Goal: Task Accomplishment & Management: Manage account settings

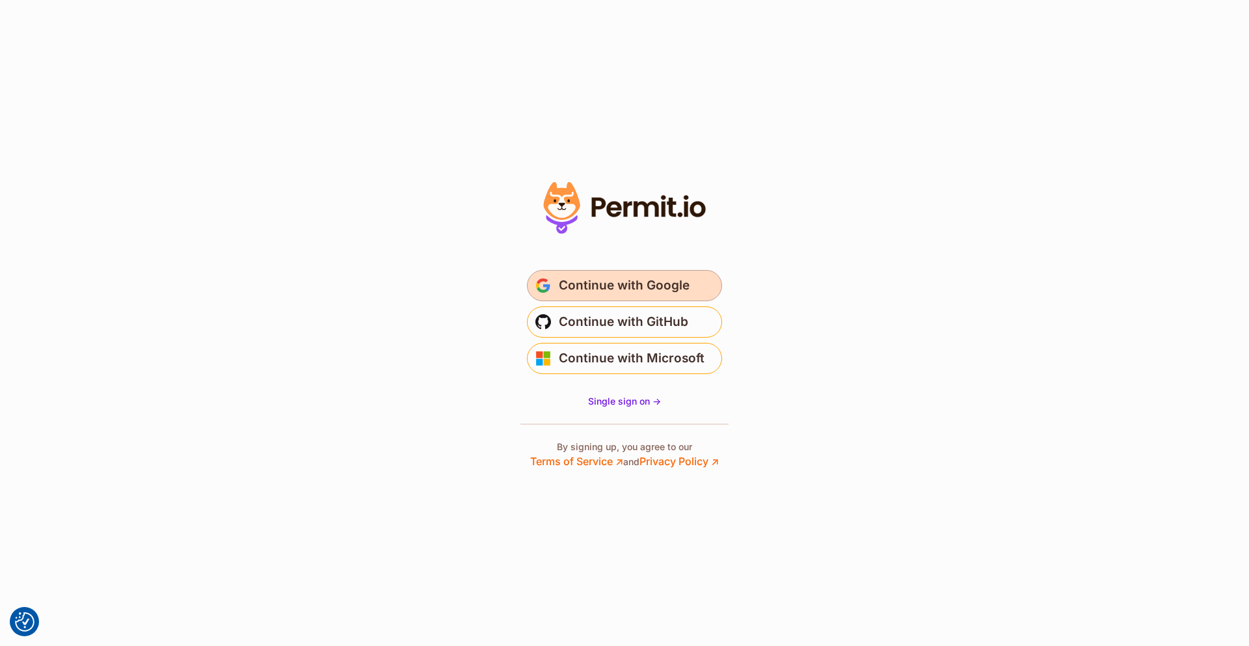
click at [690, 286] on button "Continue with Google" at bounding box center [624, 285] width 195 height 31
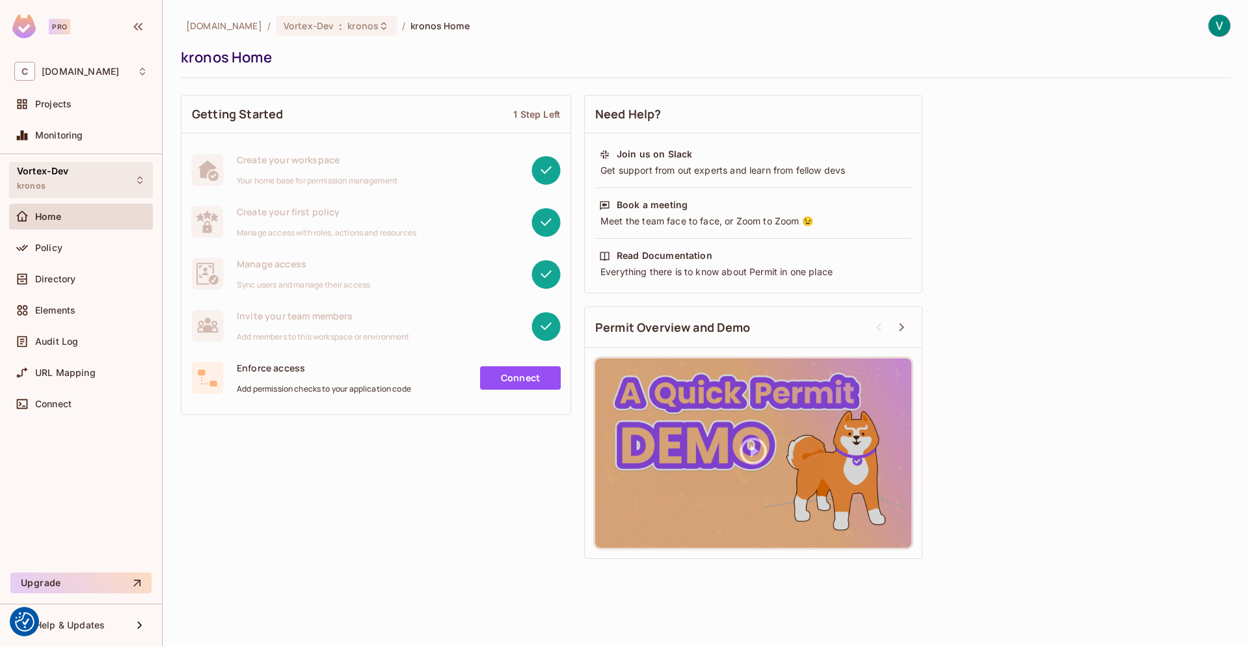
click at [97, 193] on div "Vortex-Dev kronos" at bounding box center [81, 180] width 144 height 36
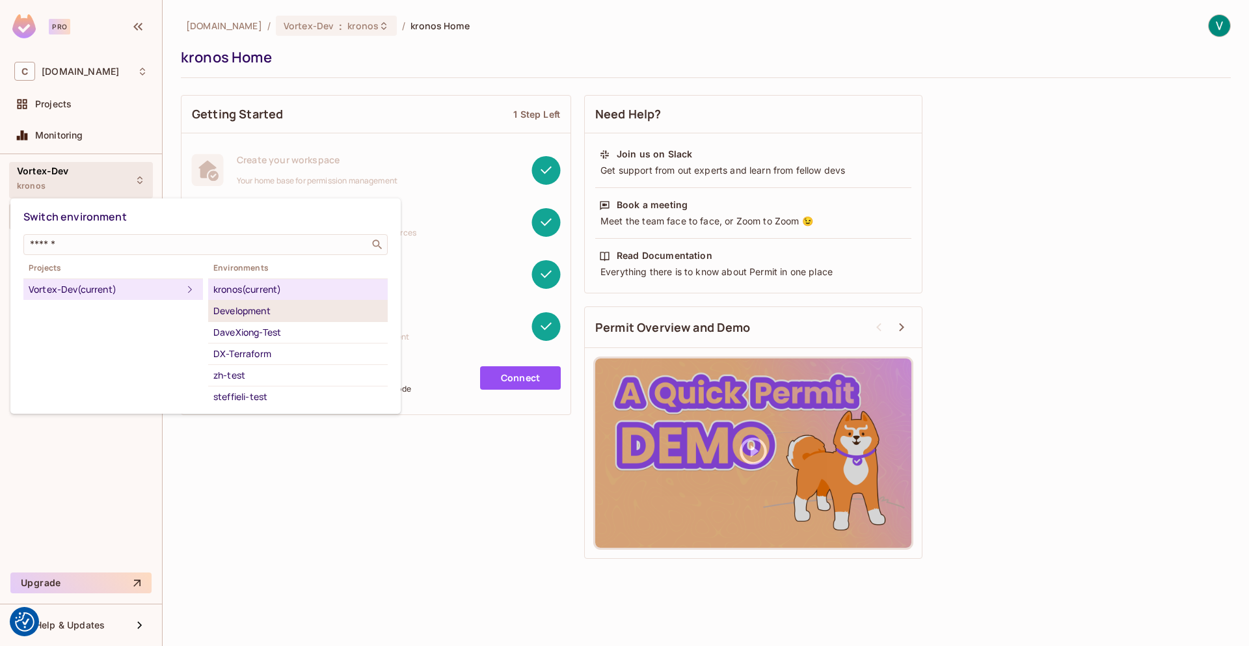
click at [303, 305] on div "Development" at bounding box center [297, 311] width 169 height 16
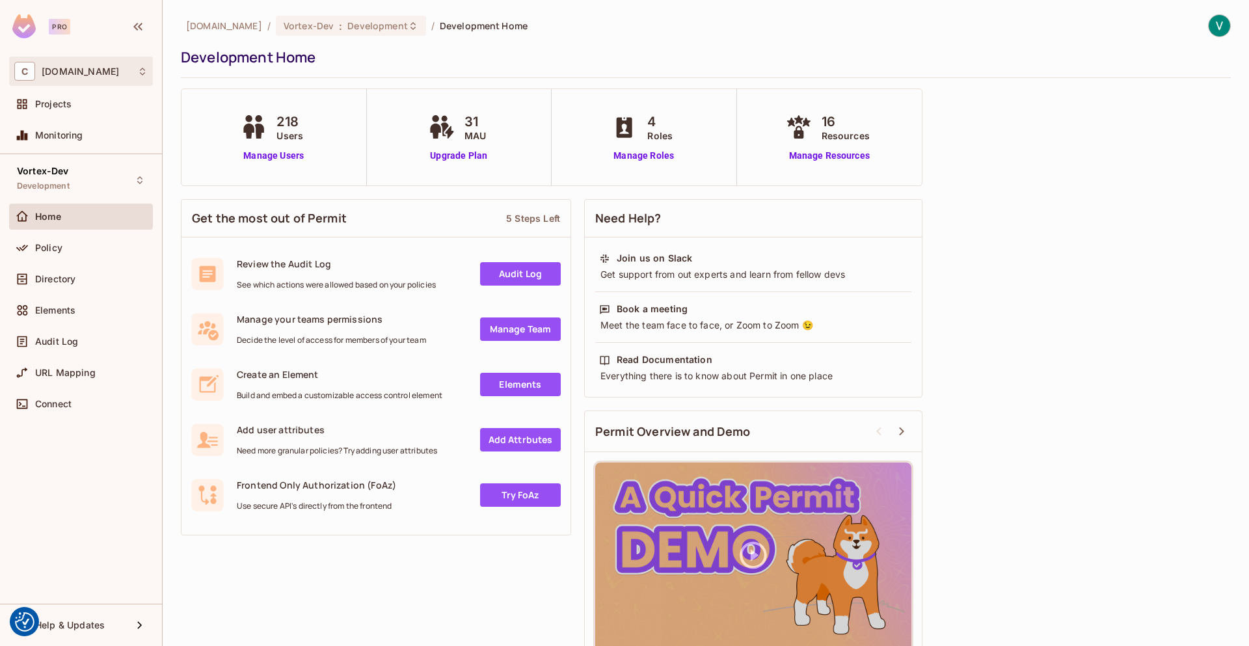
click at [111, 79] on div "C consoleconnect.com" at bounding box center [80, 71] width 133 height 19
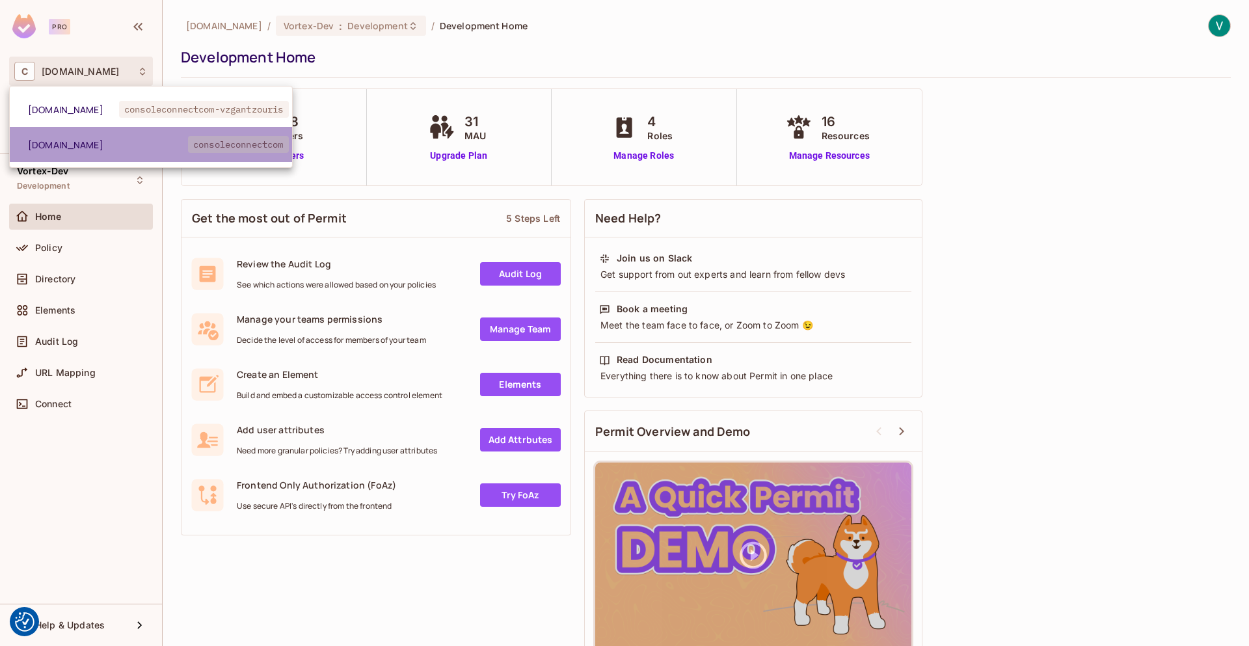
click at [160, 152] on li "consoleconnect.com consoleconnectcom" at bounding box center [151, 144] width 282 height 35
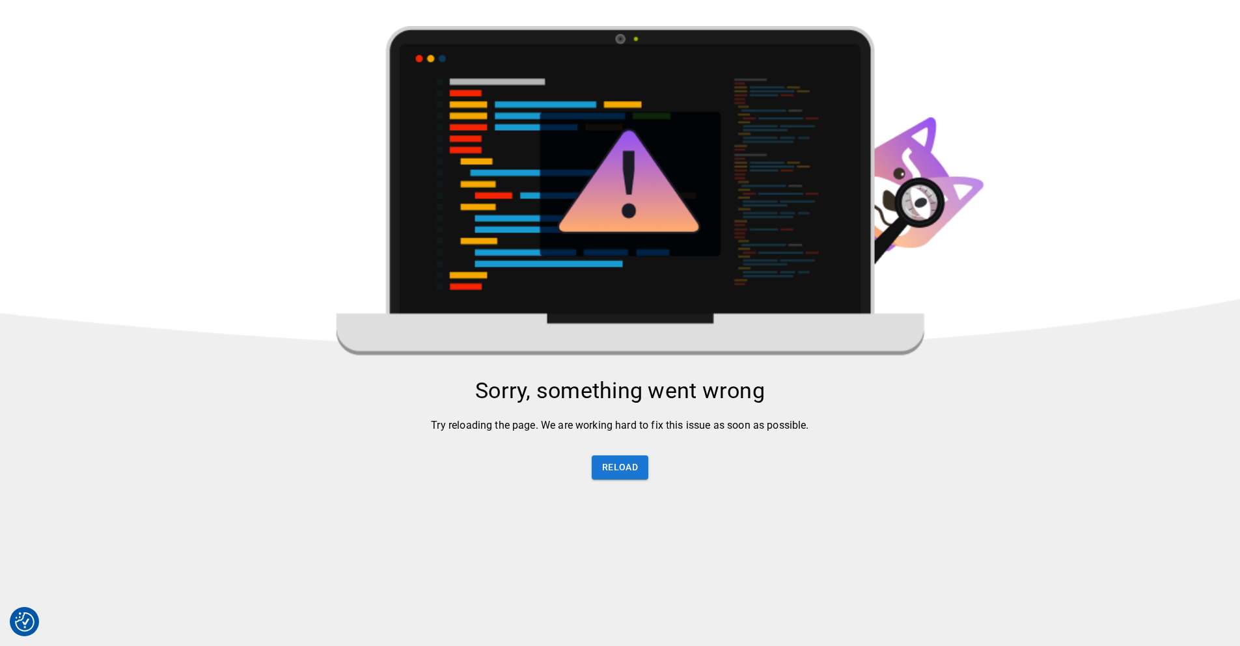
drag, startPoint x: 584, startPoint y: 433, endPoint x: 574, endPoint y: 431, distance: 10.1
click at [610, 469] on button "Reload" at bounding box center [619, 467] width 57 height 24
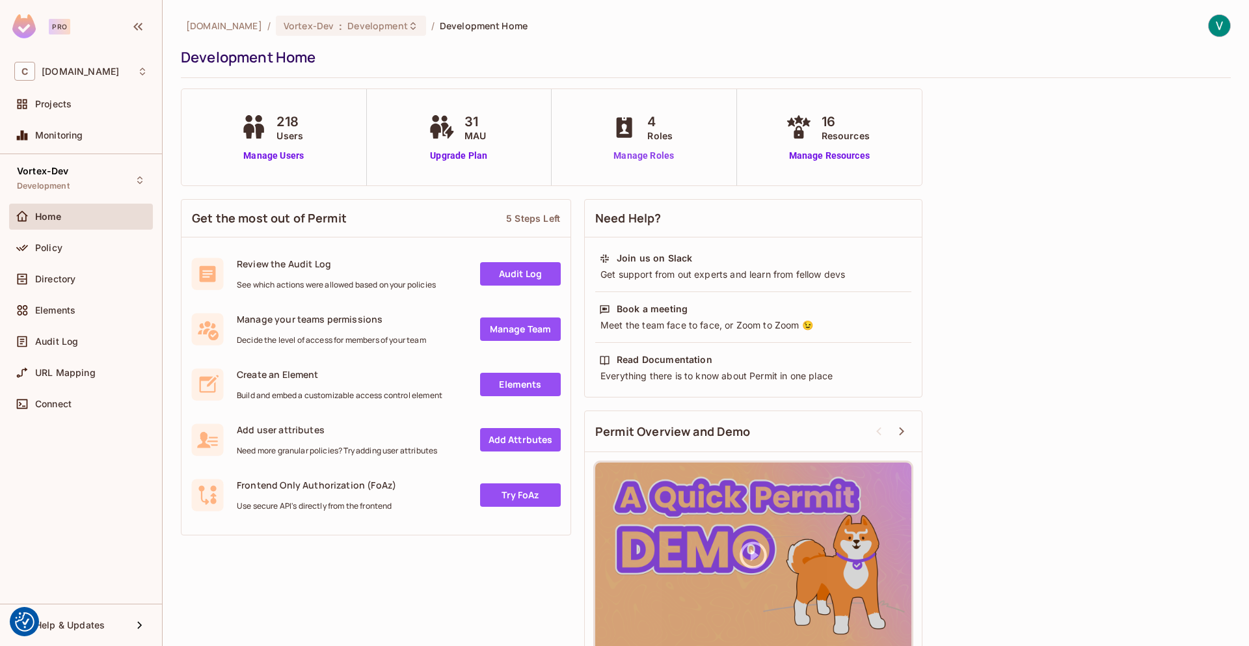
click at [644, 152] on link "Manage Roles" at bounding box center [643, 156] width 71 height 14
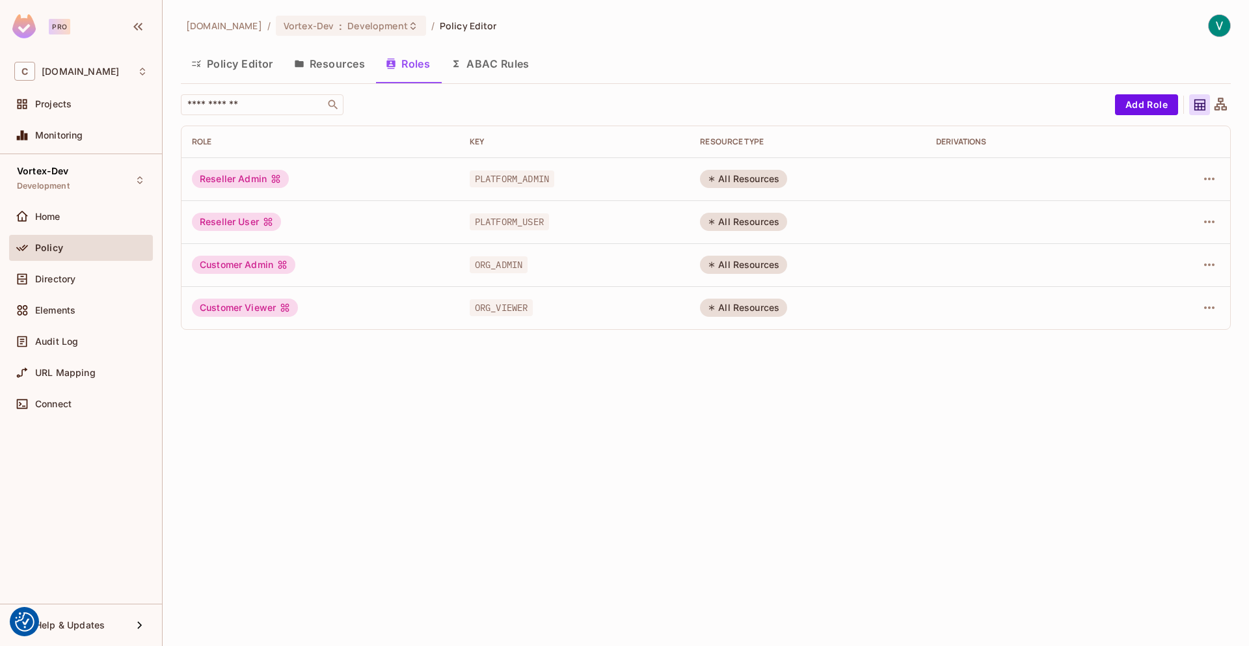
click at [348, 67] on button "Resources" at bounding box center [330, 63] width 92 height 33
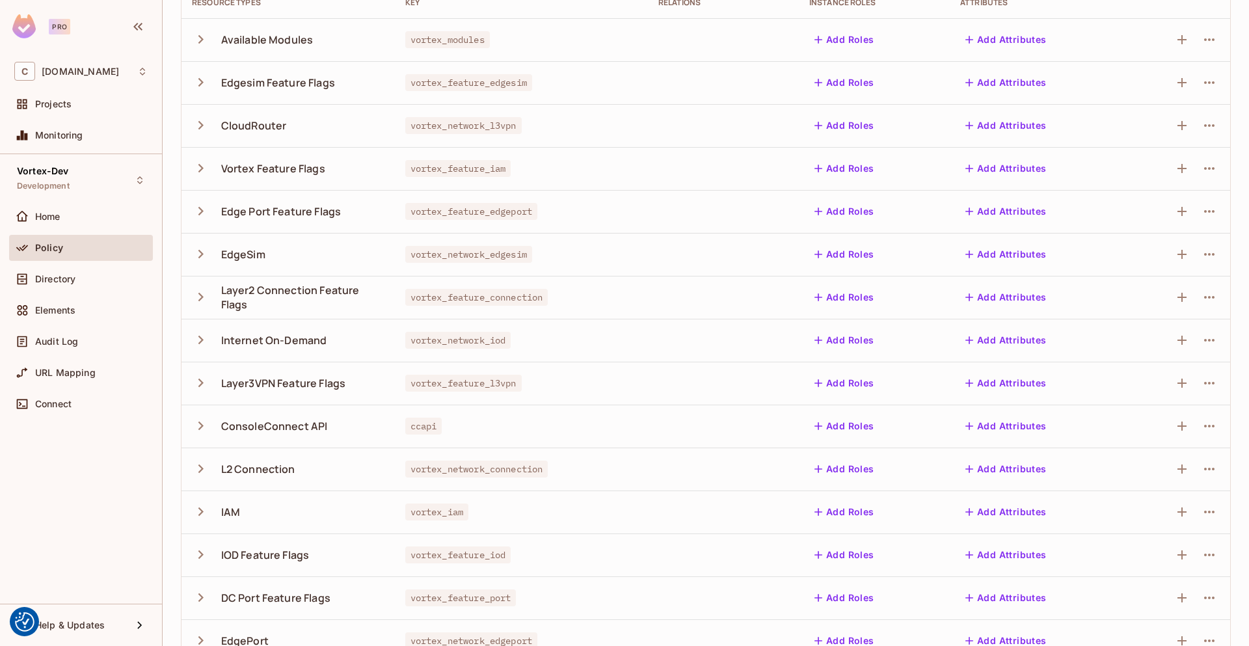
scroll to position [92, 0]
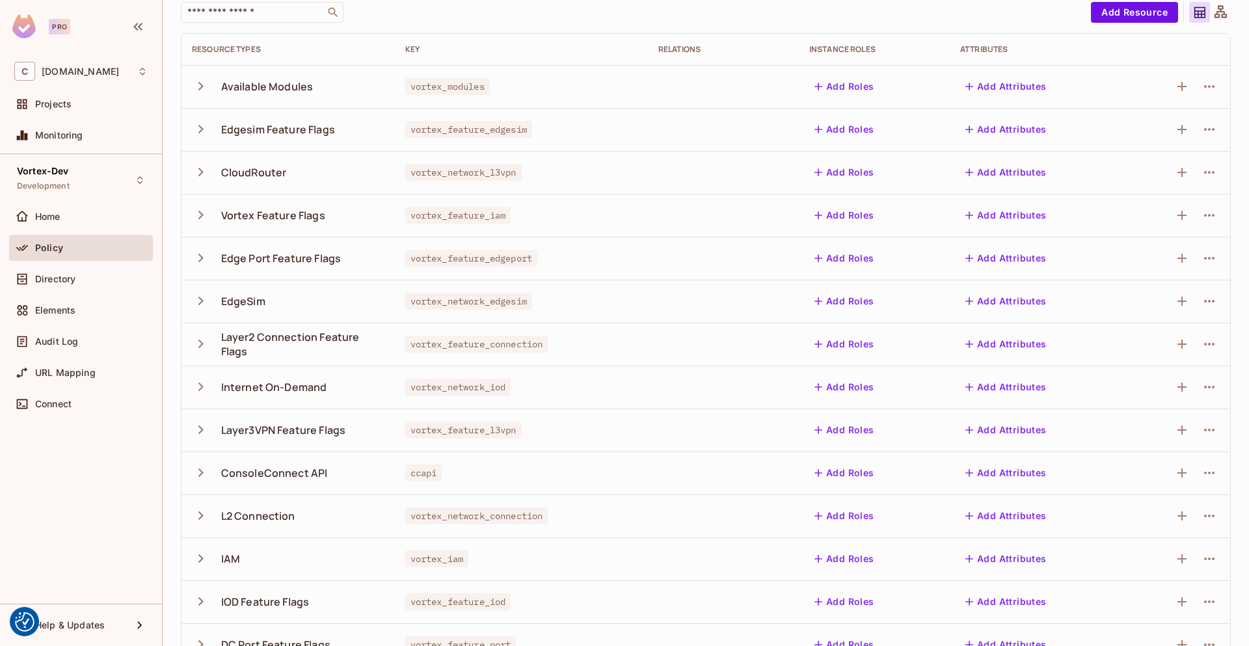
click at [198, 298] on icon "button" at bounding box center [201, 301] width 18 height 18
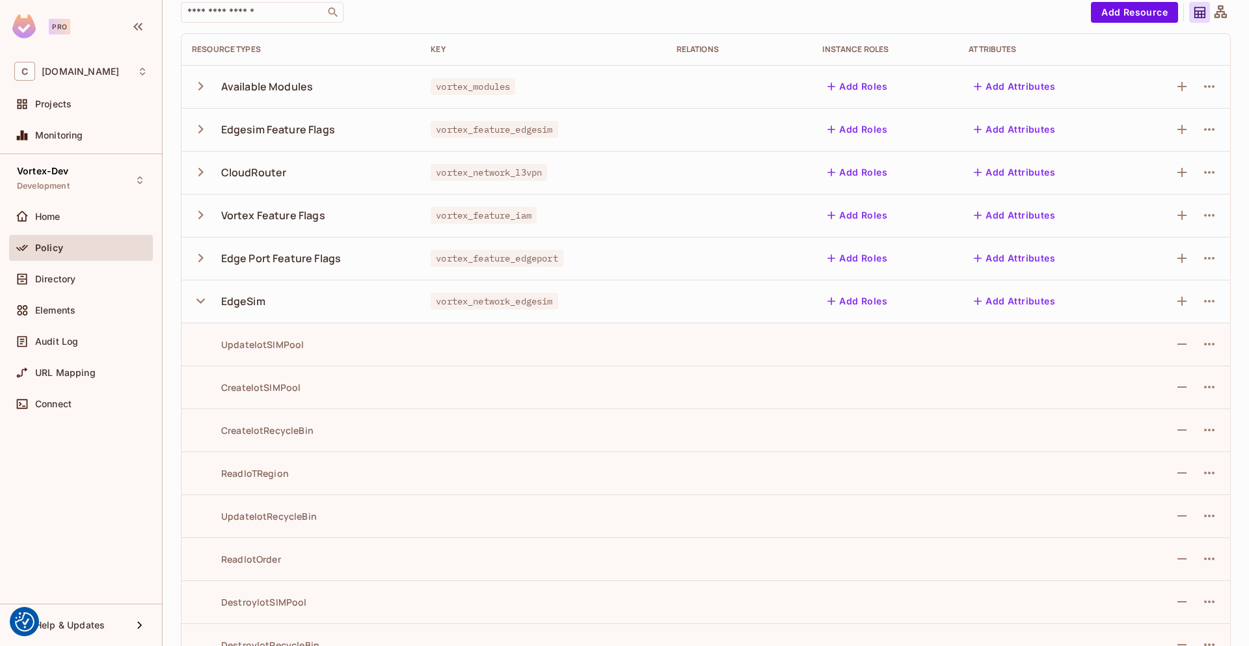
click at [288, 427] on div "CreateIotRecycleBin" at bounding box center [253, 430] width 122 height 12
click at [1202, 435] on icon "button" at bounding box center [1210, 430] width 16 height 16
click at [1180, 448] on li "Edit Action" at bounding box center [1145, 460] width 111 height 29
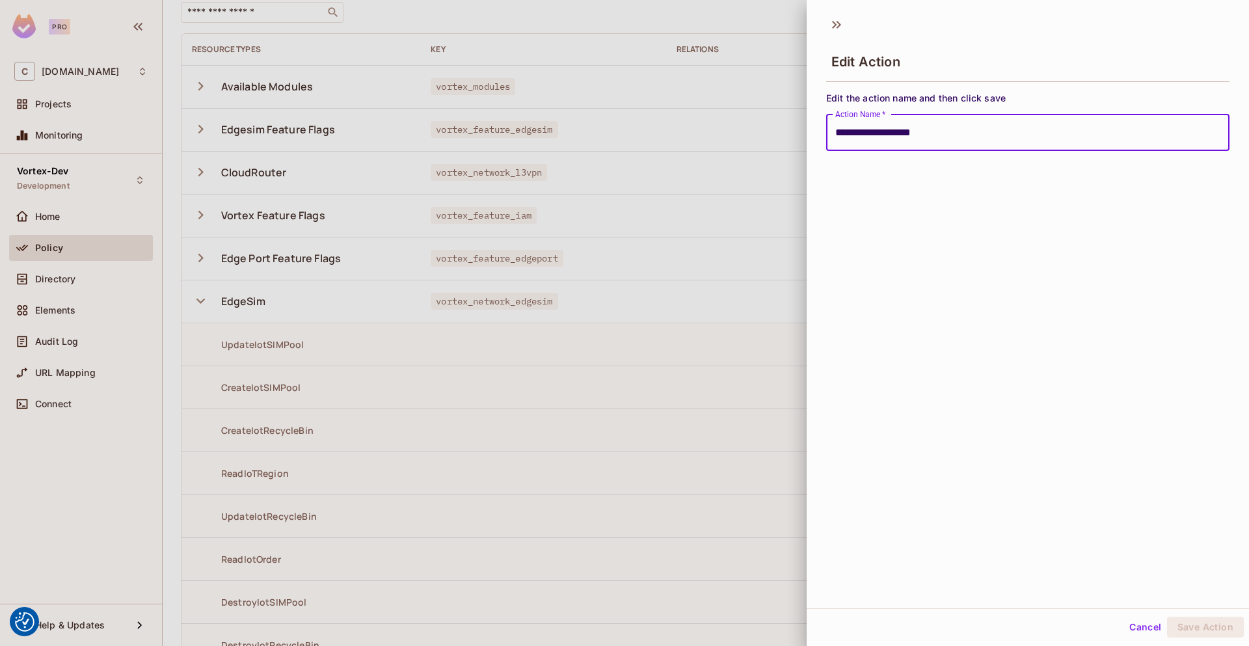
click at [920, 126] on input "**********" at bounding box center [1027, 133] width 403 height 36
click at [664, 358] on div at bounding box center [624, 323] width 1249 height 646
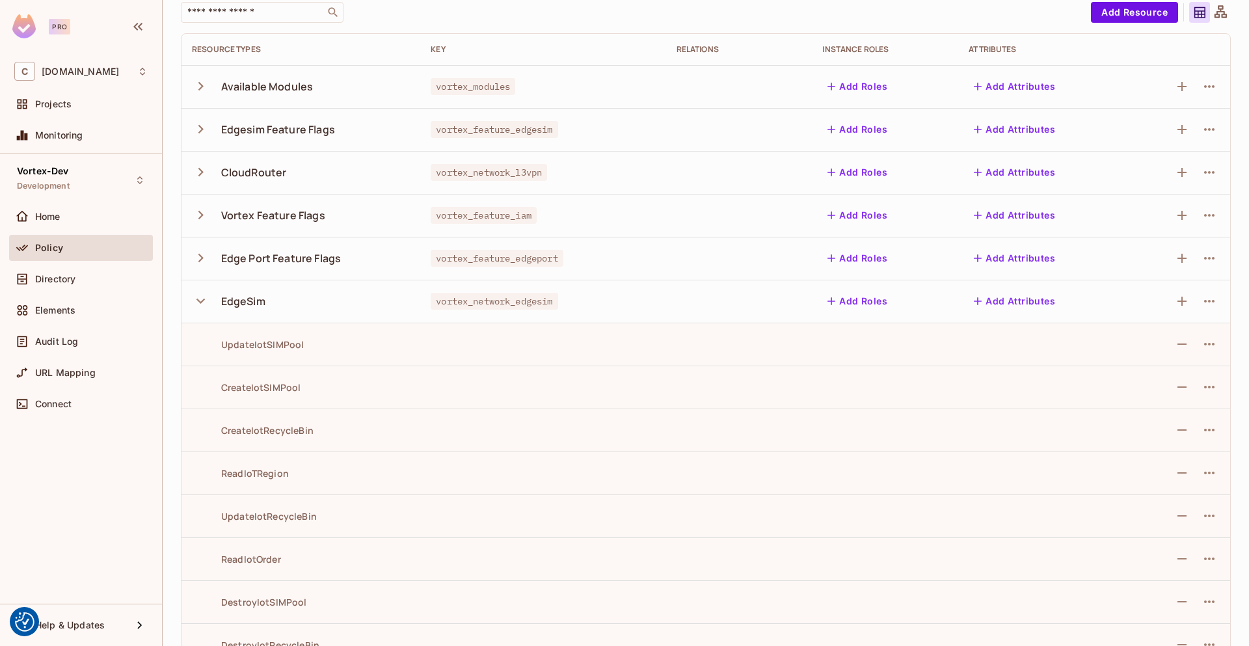
click at [145, 479] on div "Vortex-Dev Development Home Policy Directory Elements Audit Log URL Mapping Con…" at bounding box center [81, 379] width 162 height 450
click at [170, 476] on div "[DOMAIN_NAME] / Vortex-Dev : Development / Policy Editor Policy Editor Resource…" at bounding box center [706, 323] width 1087 height 646
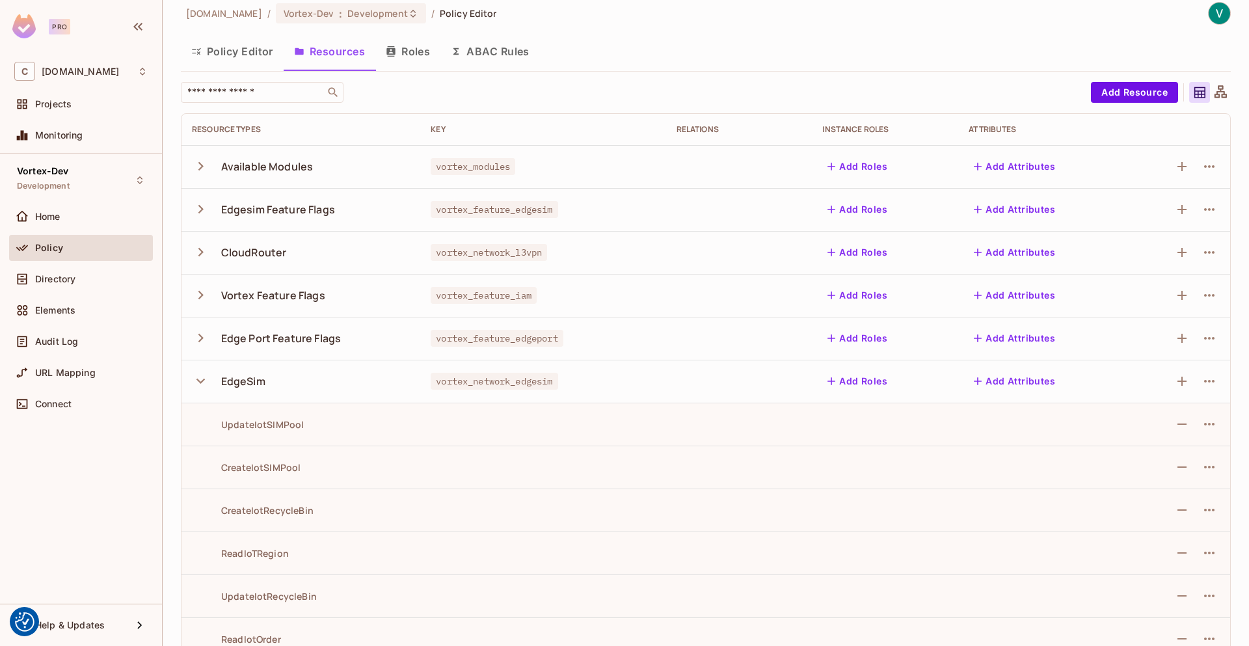
scroll to position [0, 0]
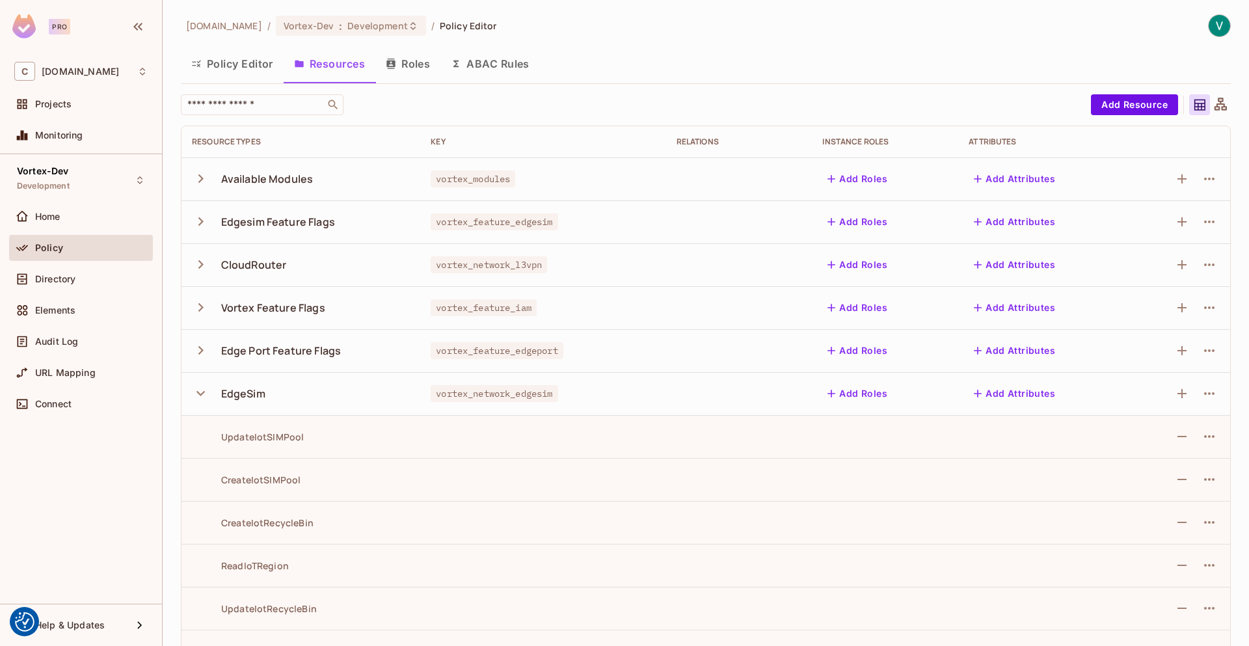
click at [242, 57] on button "Policy Editor" at bounding box center [232, 63] width 103 height 33
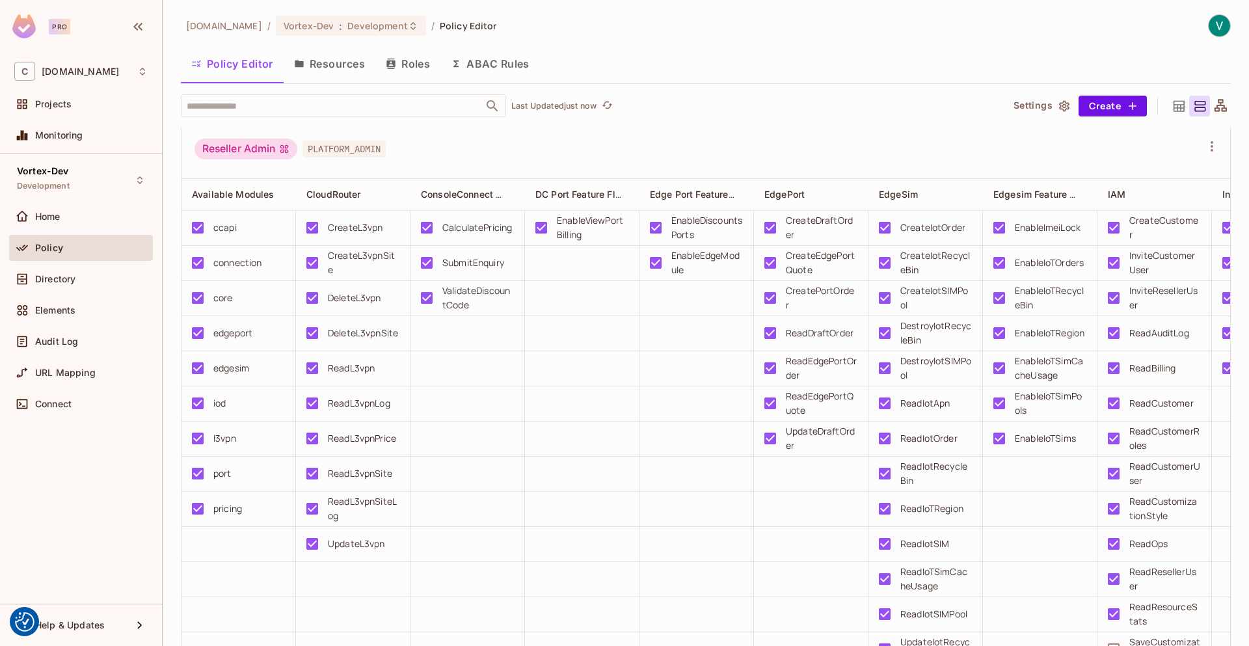
scroll to position [1910, 0]
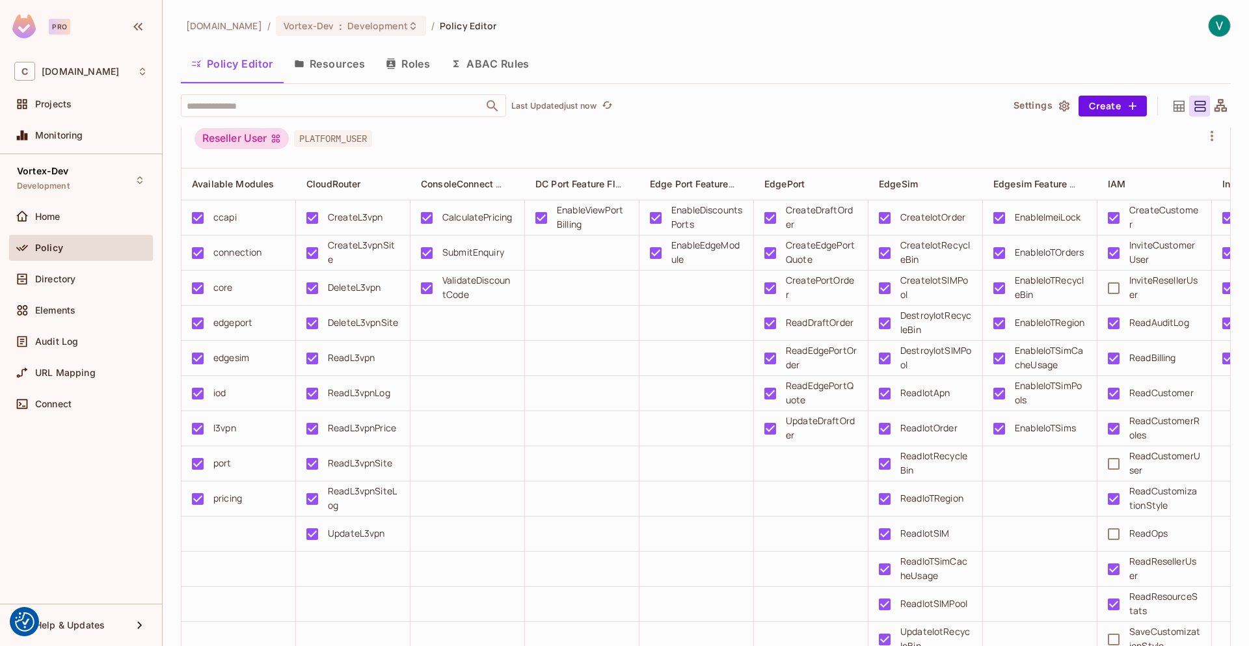
click at [1078, 153] on div "Reseller User PLATFORM_USER" at bounding box center [698, 140] width 1007 height 25
click at [984, 153] on div "Reseller User PLATFORM_USER" at bounding box center [698, 140] width 1007 height 25
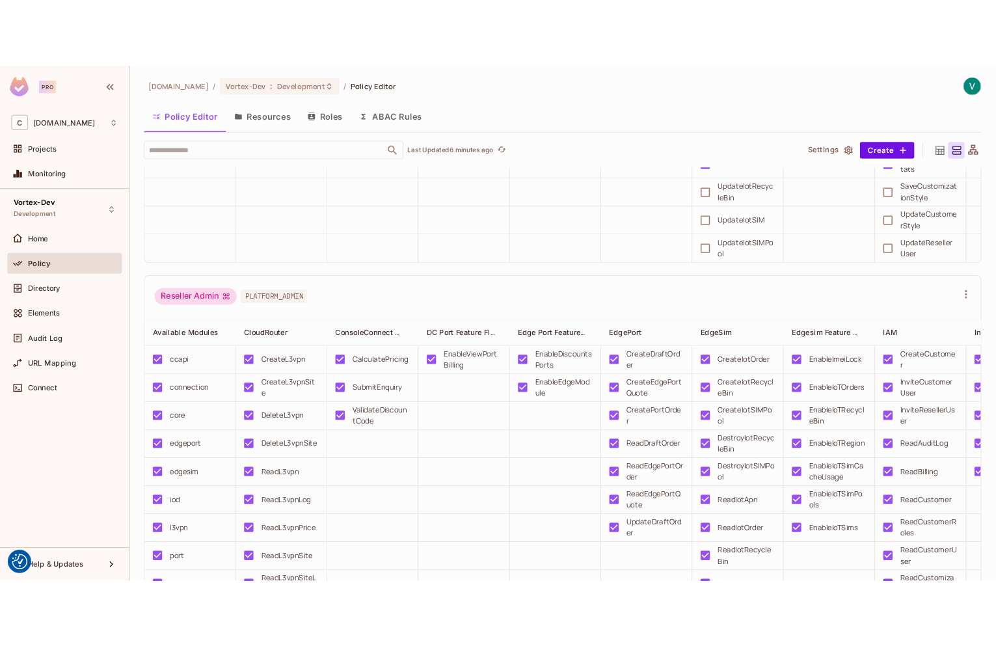
scroll to position [1769, 0]
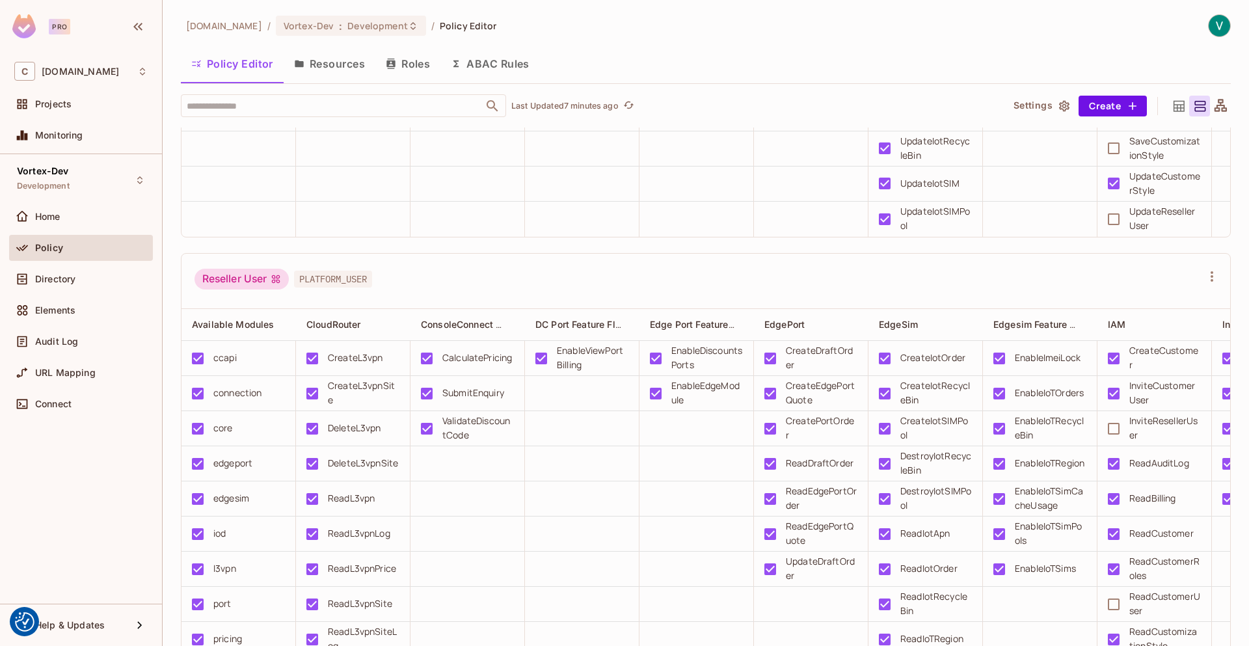
click at [1087, 51] on div "Policy Editor Resources Roles ABAC Rules" at bounding box center [706, 63] width 1050 height 33
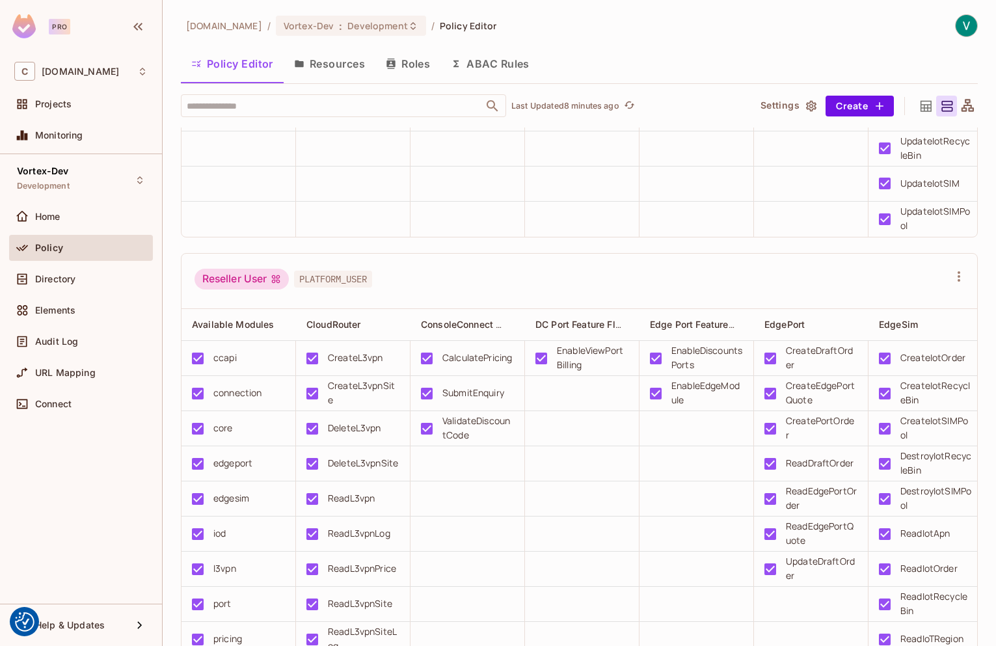
click at [774, 293] on div "Reseller User PLATFORM_USER" at bounding box center [572, 281] width 754 height 25
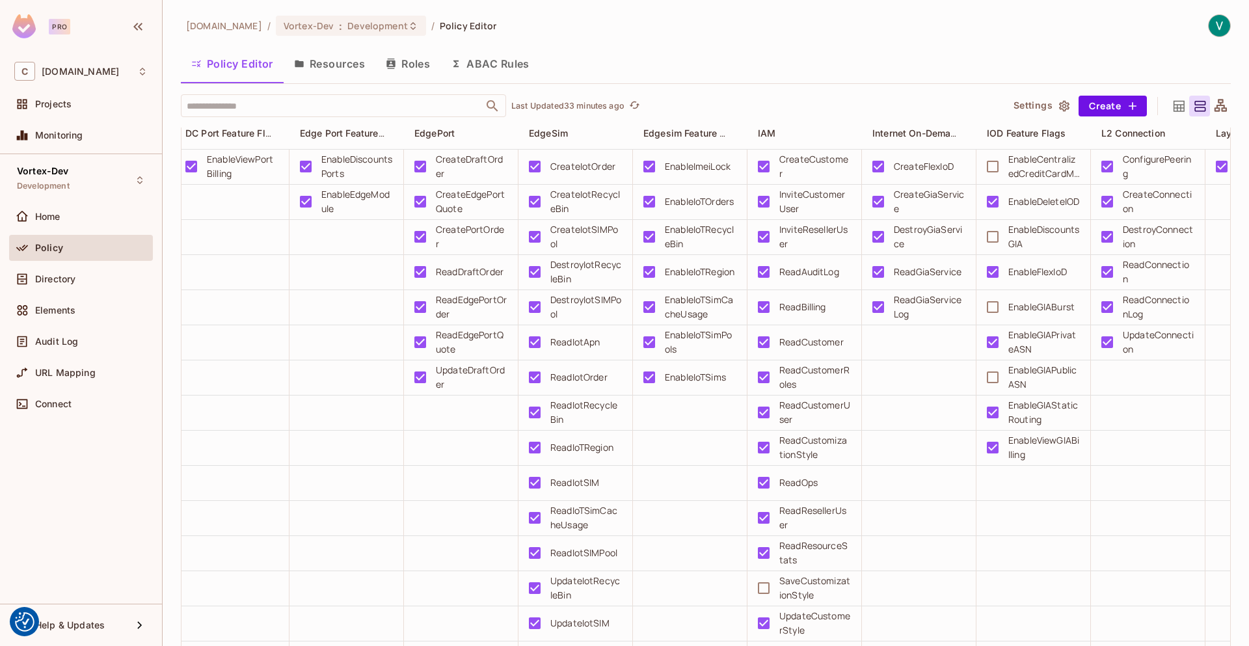
scroll to position [1360, 0]
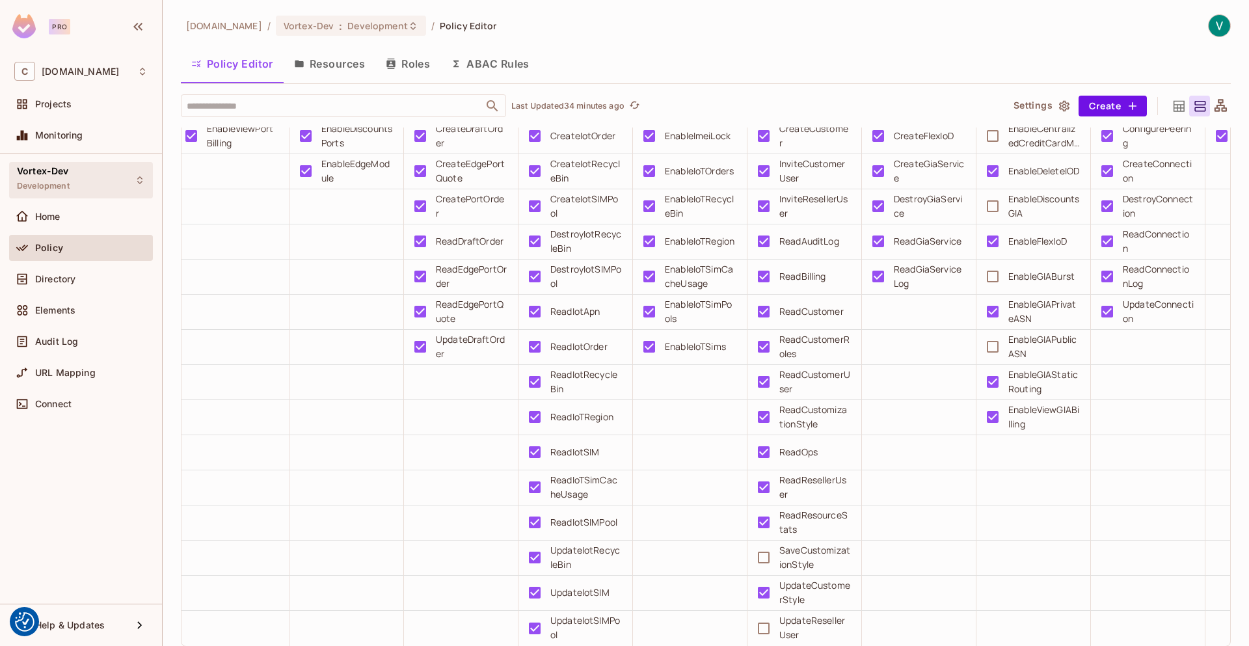
click at [83, 175] on div "Vortex-Dev Development" at bounding box center [81, 180] width 144 height 36
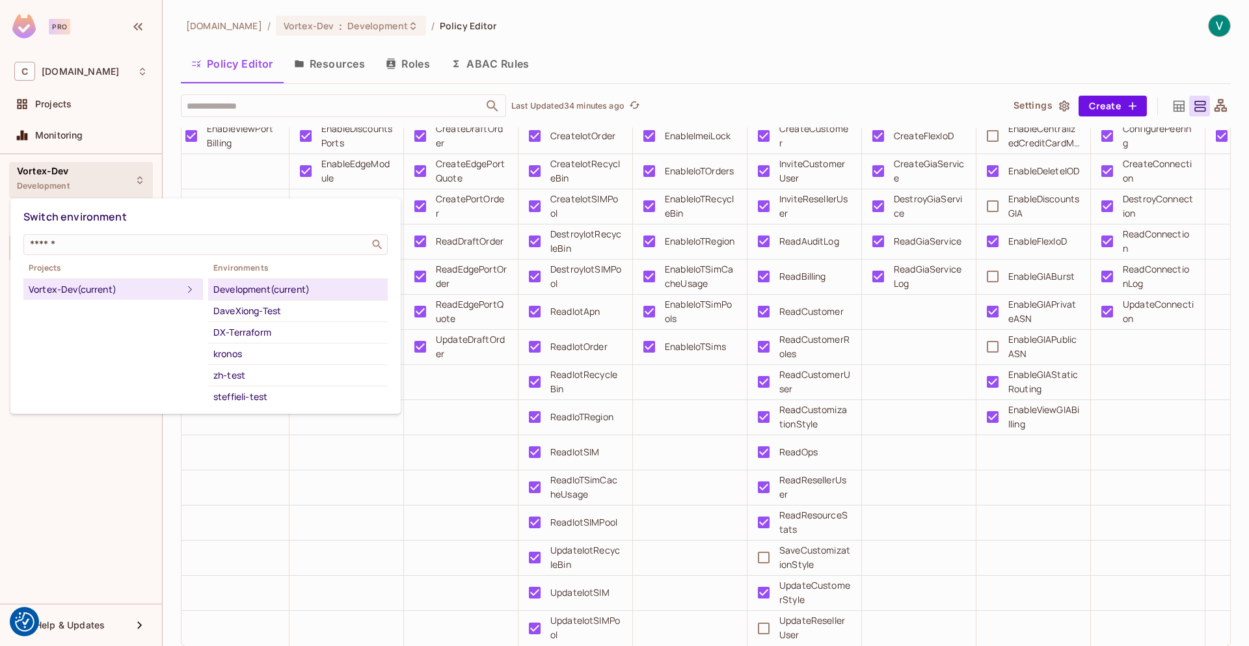
click at [118, 183] on div at bounding box center [624, 323] width 1249 height 646
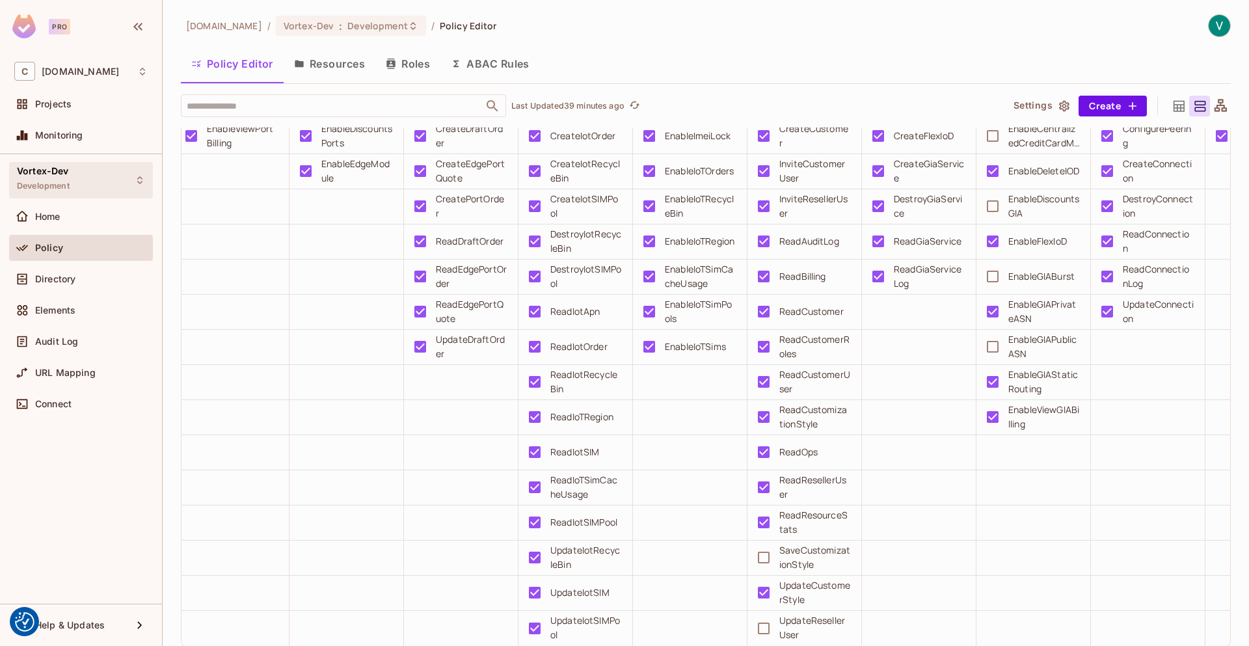
click at [117, 183] on div "Vortex-Dev Development" at bounding box center [81, 180] width 144 height 36
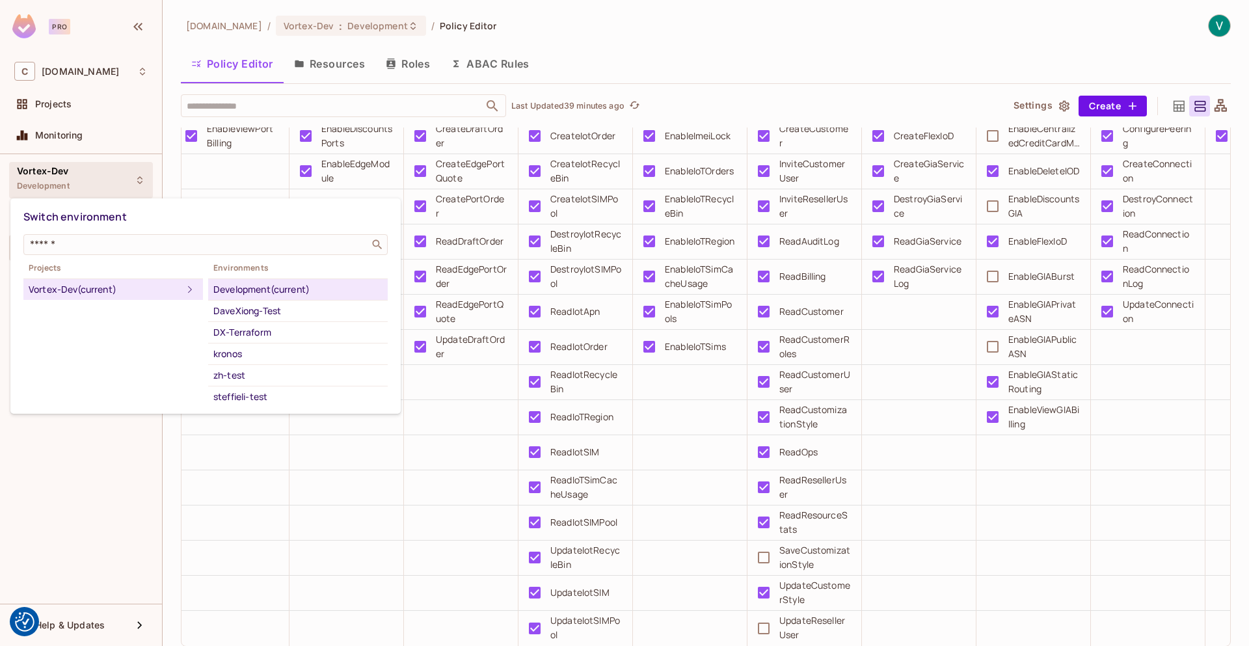
drag, startPoint x: 87, startPoint y: 454, endPoint x: 96, endPoint y: 450, distance: 9.1
click at [88, 454] on div at bounding box center [624, 323] width 1249 height 646
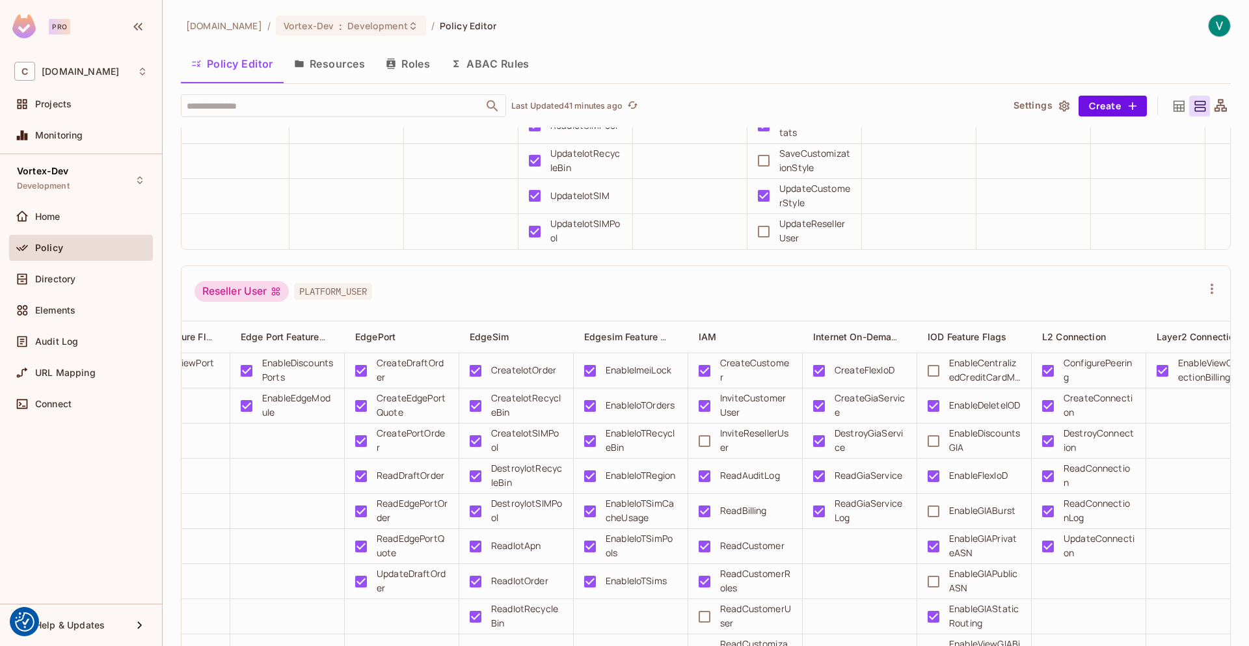
scroll to position [2063, 0]
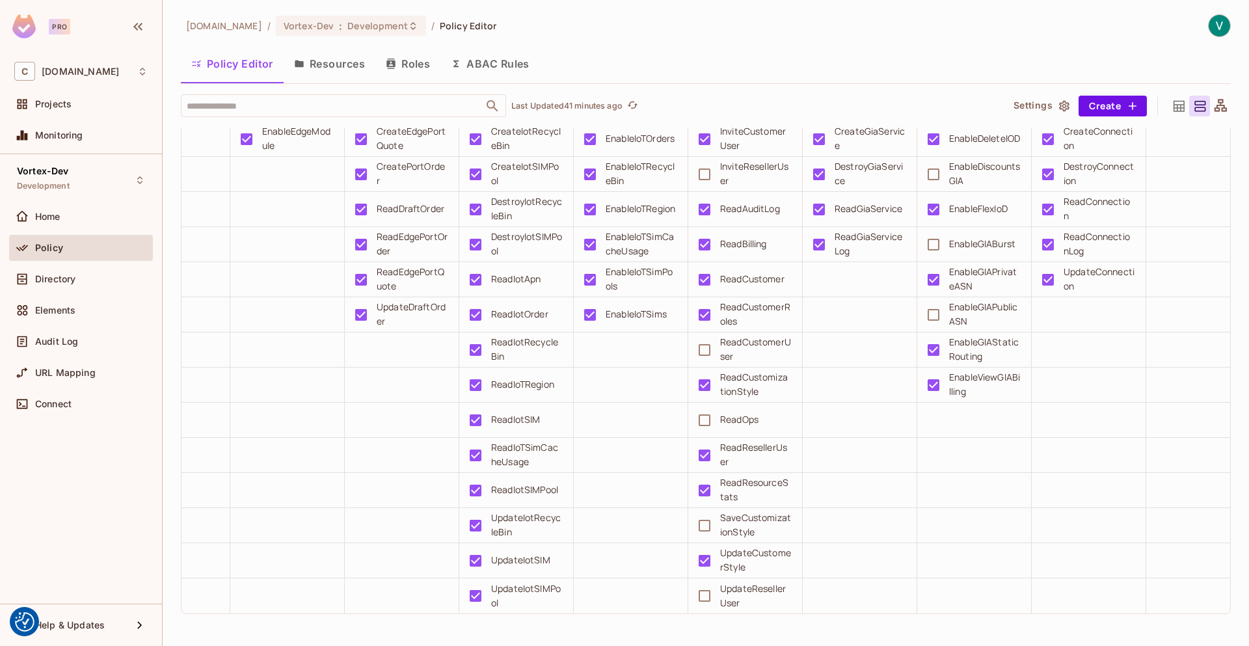
click at [719, 33] on div "[DOMAIN_NAME] / Vortex-Dev : Development / Policy Editor" at bounding box center [706, 25] width 1050 height 23
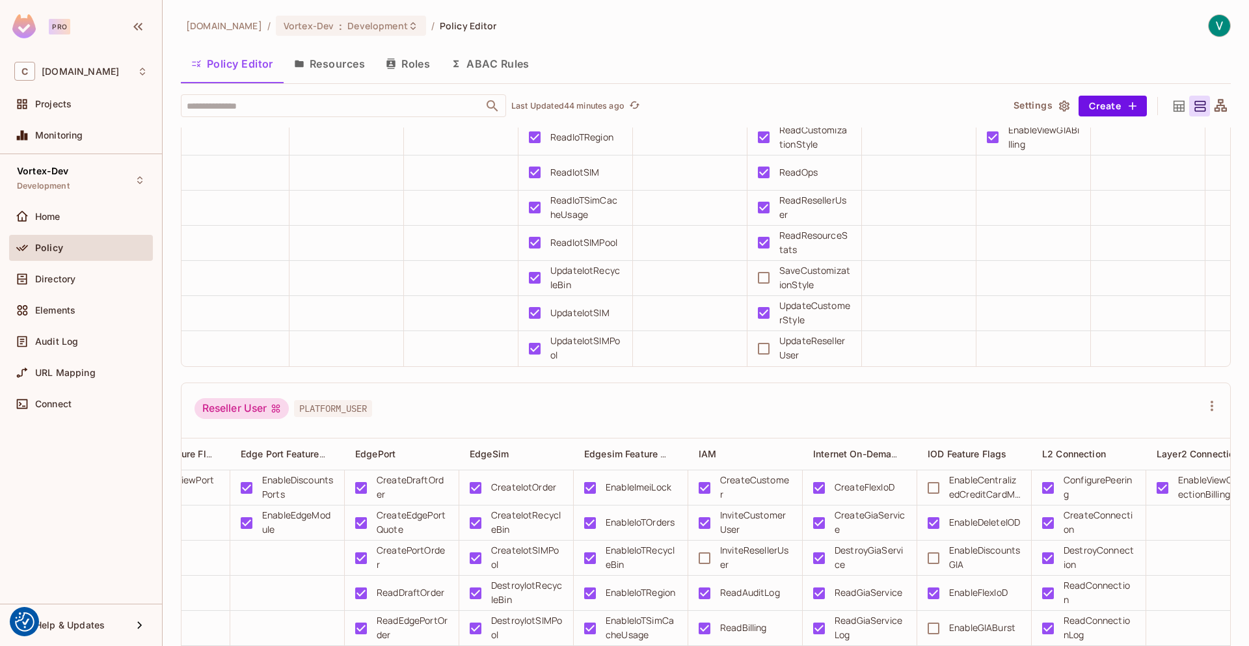
scroll to position [0, 0]
